Goal: Task Accomplishment & Management: Manage account settings

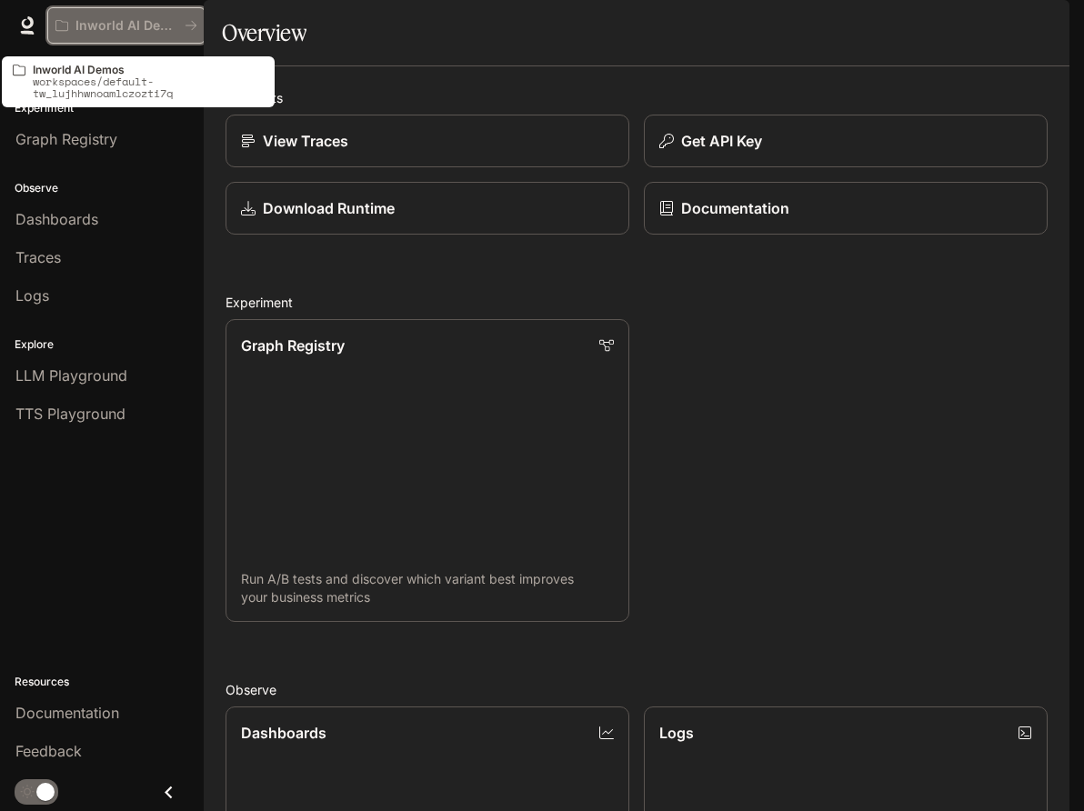
click at [195, 29] on icon "All workspaces" at bounding box center [191, 25] width 13 height 13
click at [185, 29] on icon "All workspaces" at bounding box center [191, 25] width 13 height 13
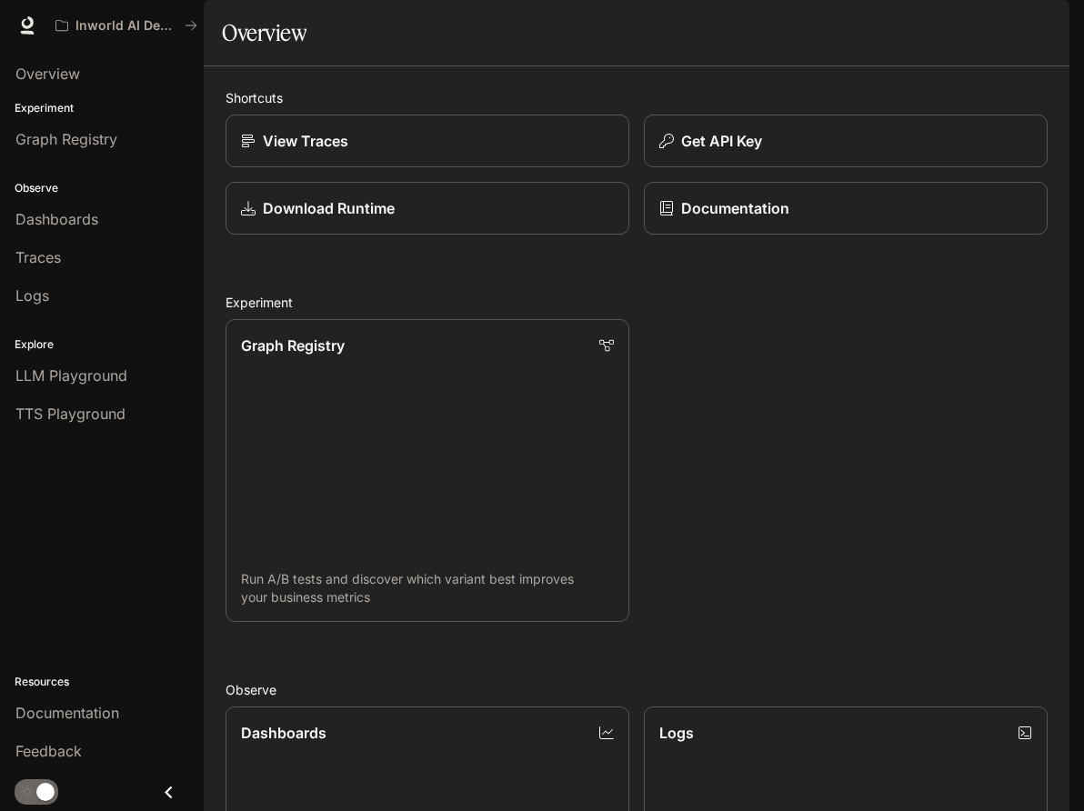
click at [1034, 24] on div "button" at bounding box center [1043, 25] width 25 height 25
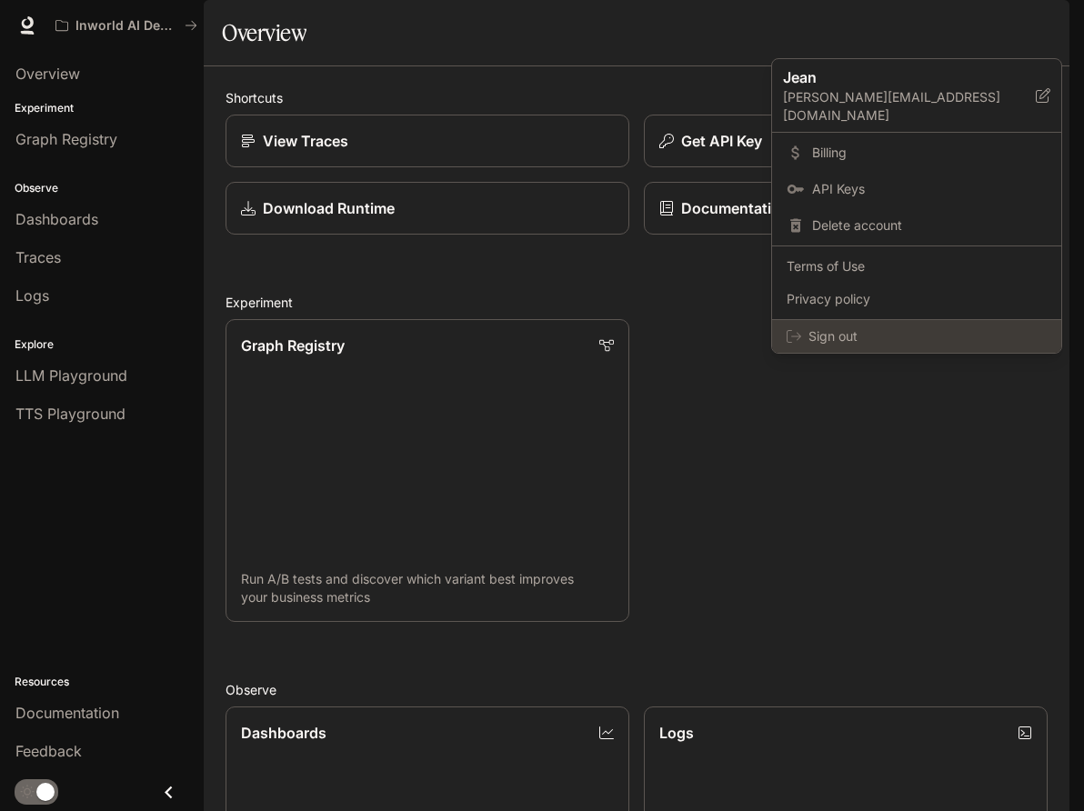
click at [866, 320] on div "Sign out" at bounding box center [916, 336] width 289 height 33
